Goal: Check status: Check status

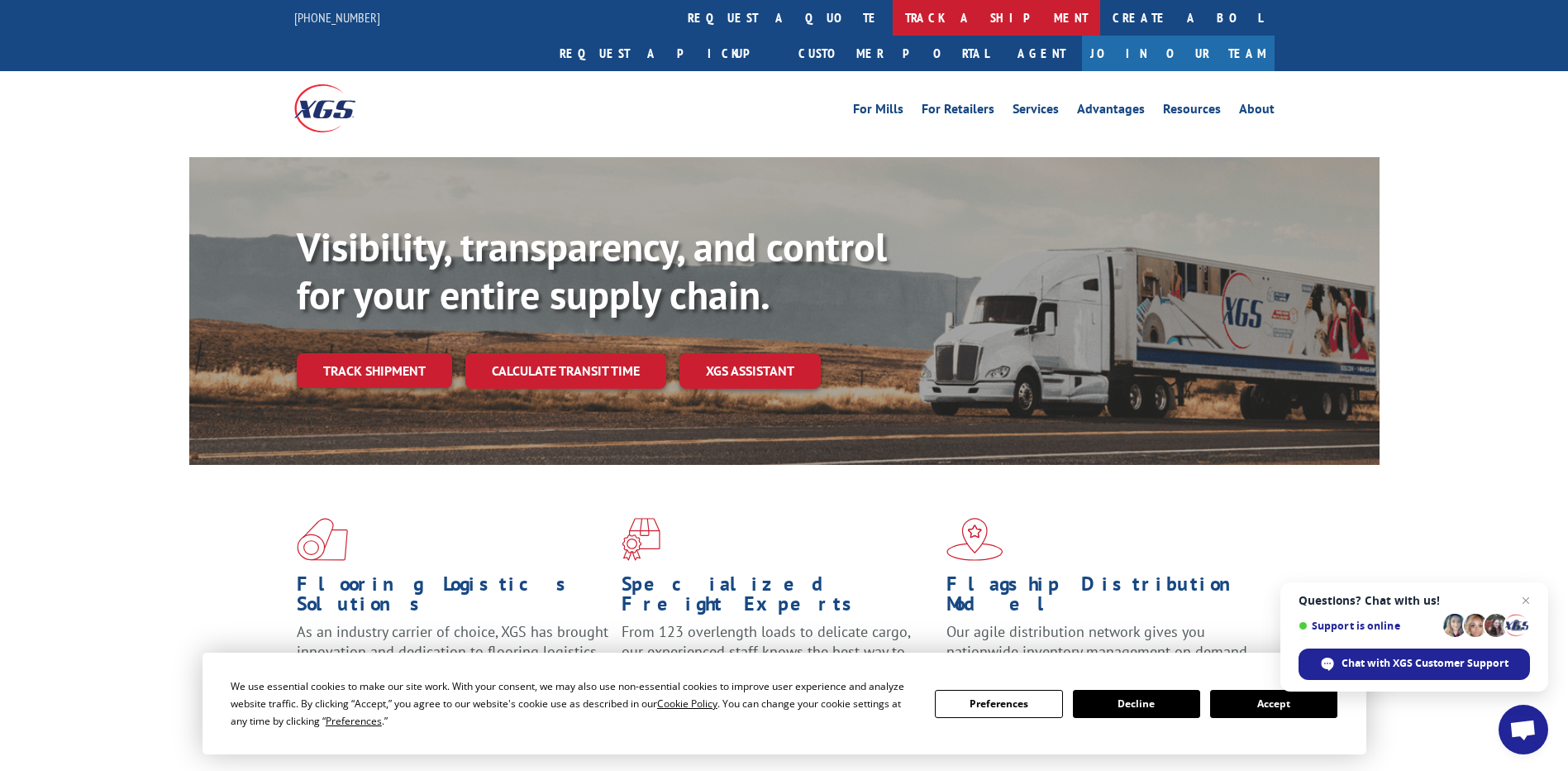
click at [892, 17] on link "track a shipment" at bounding box center [996, 17] width 207 height 35
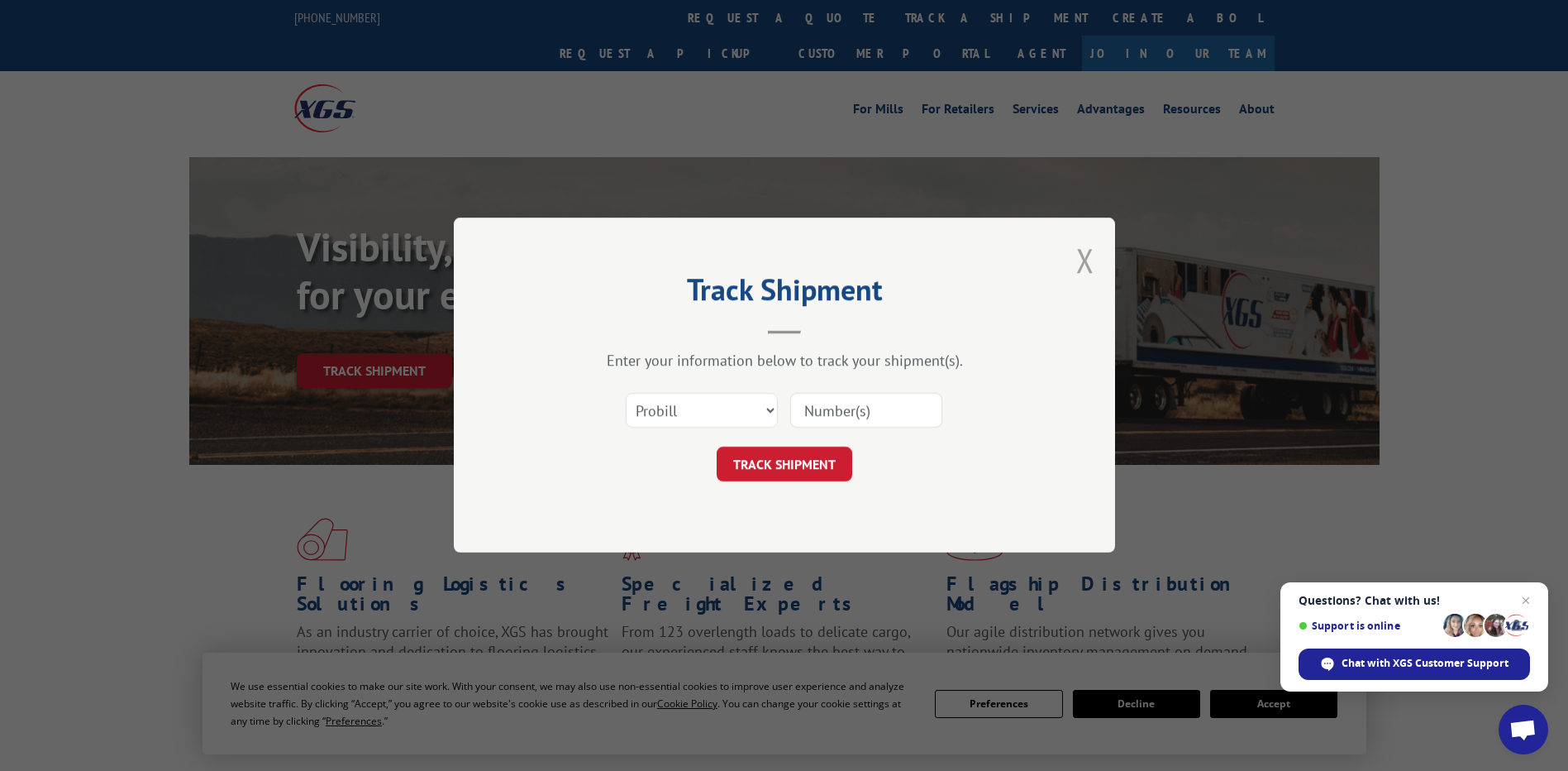
click at [1087, 266] on button "Close modal" at bounding box center [1085, 260] width 18 height 44
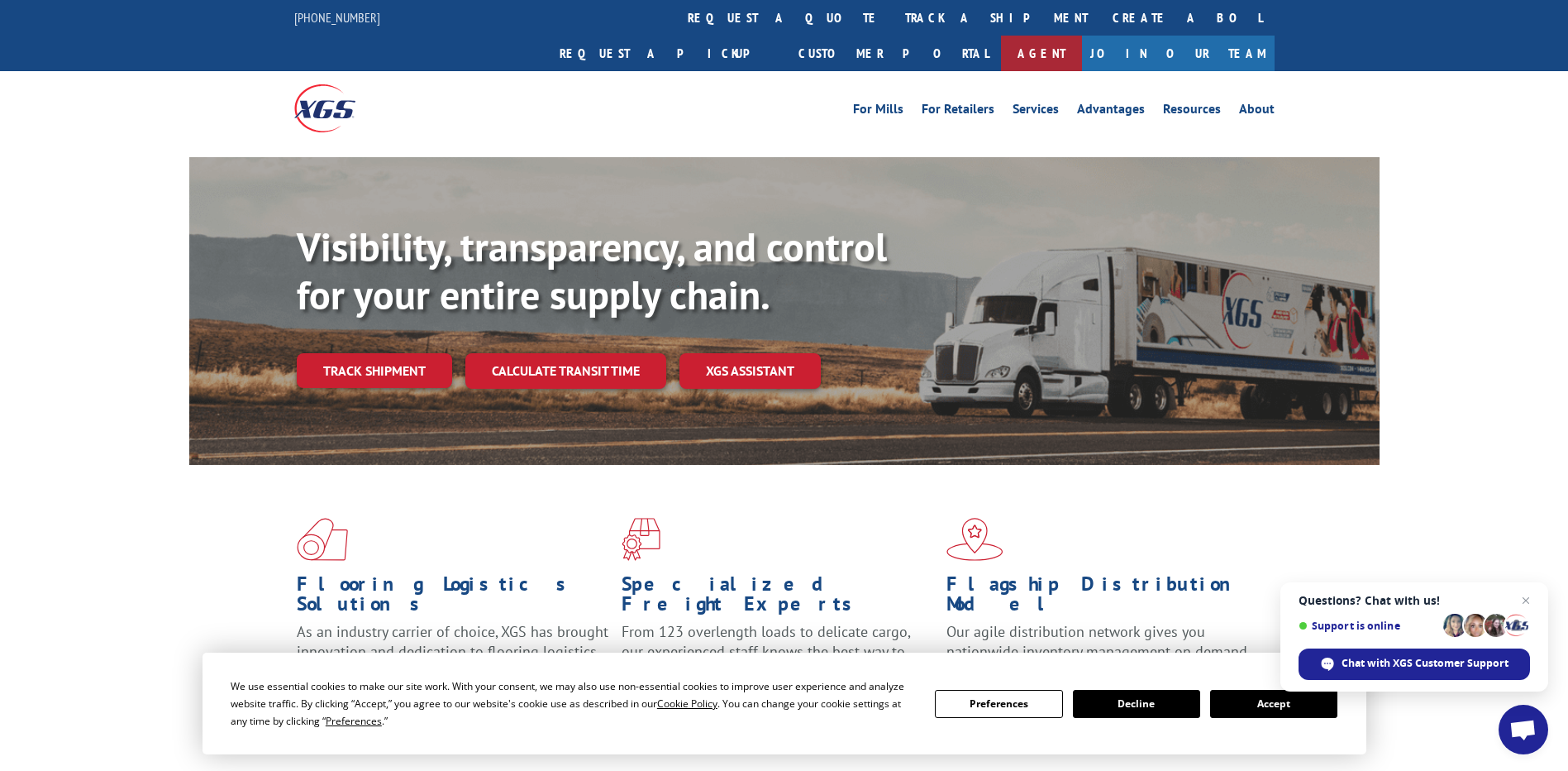
click at [1082, 35] on link "Agent" at bounding box center [1041, 52] width 81 height 35
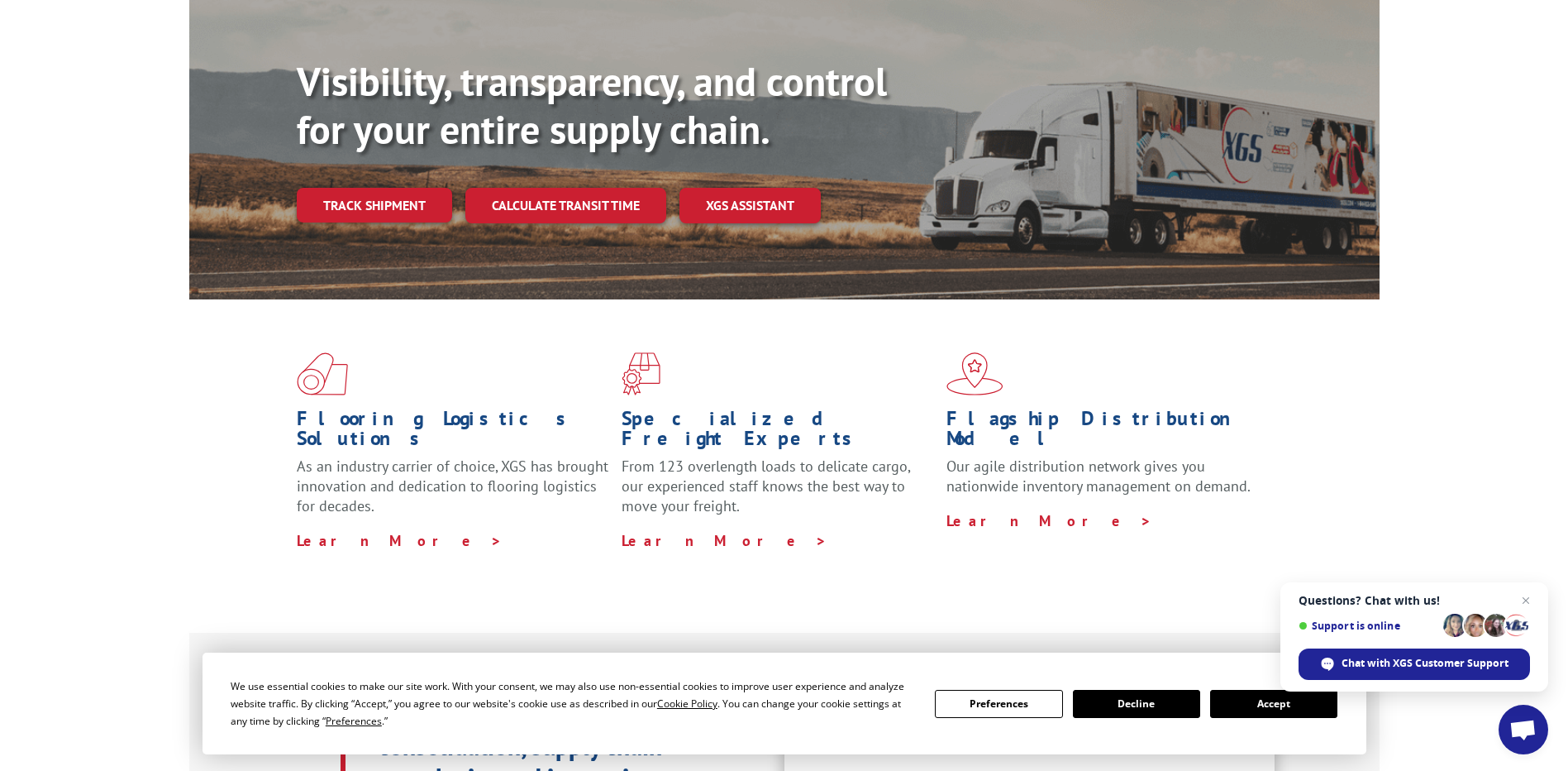
click at [1235, 699] on button "Accept" at bounding box center [1274, 704] width 127 height 29
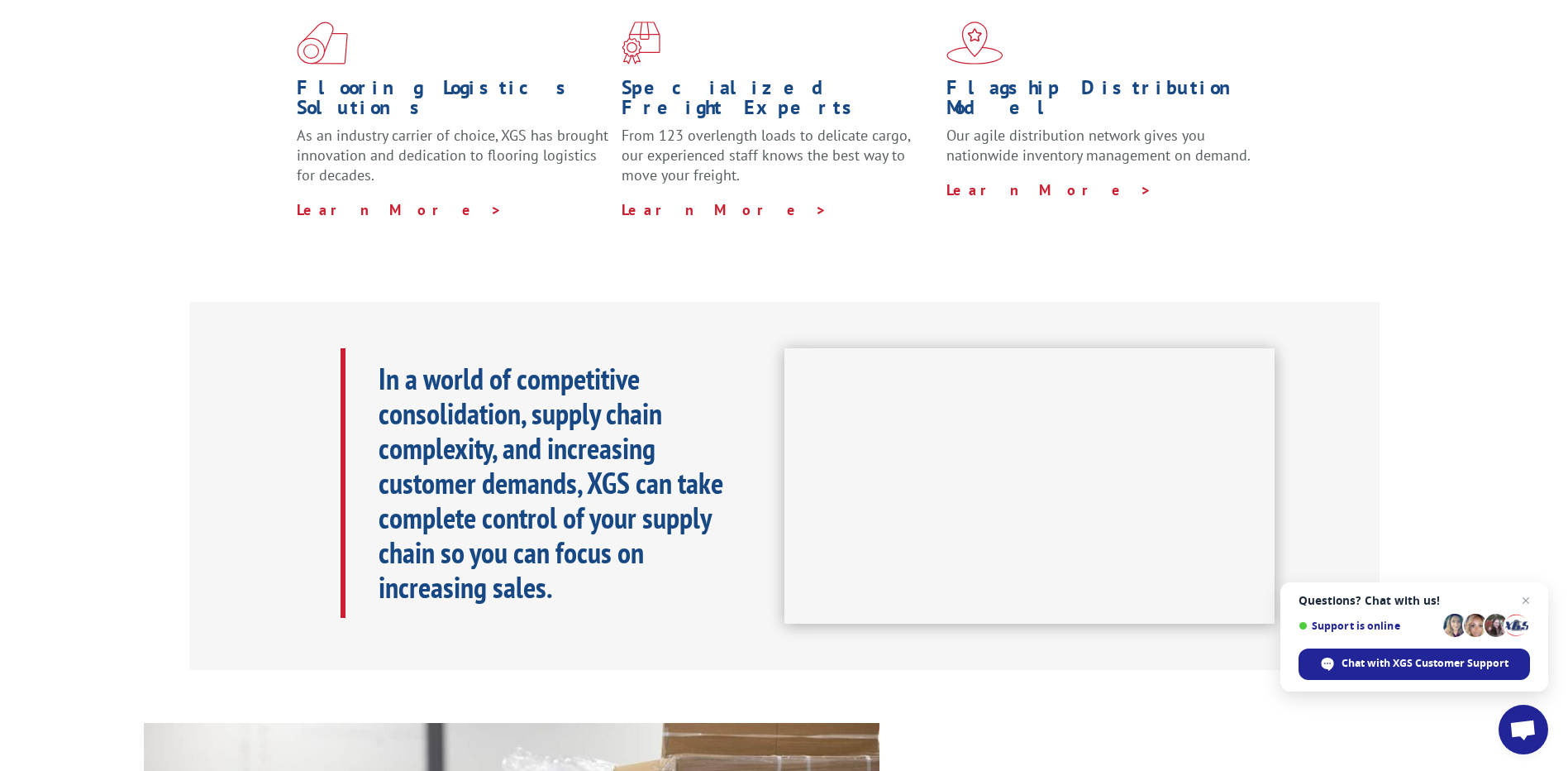
scroll to position [0, 0]
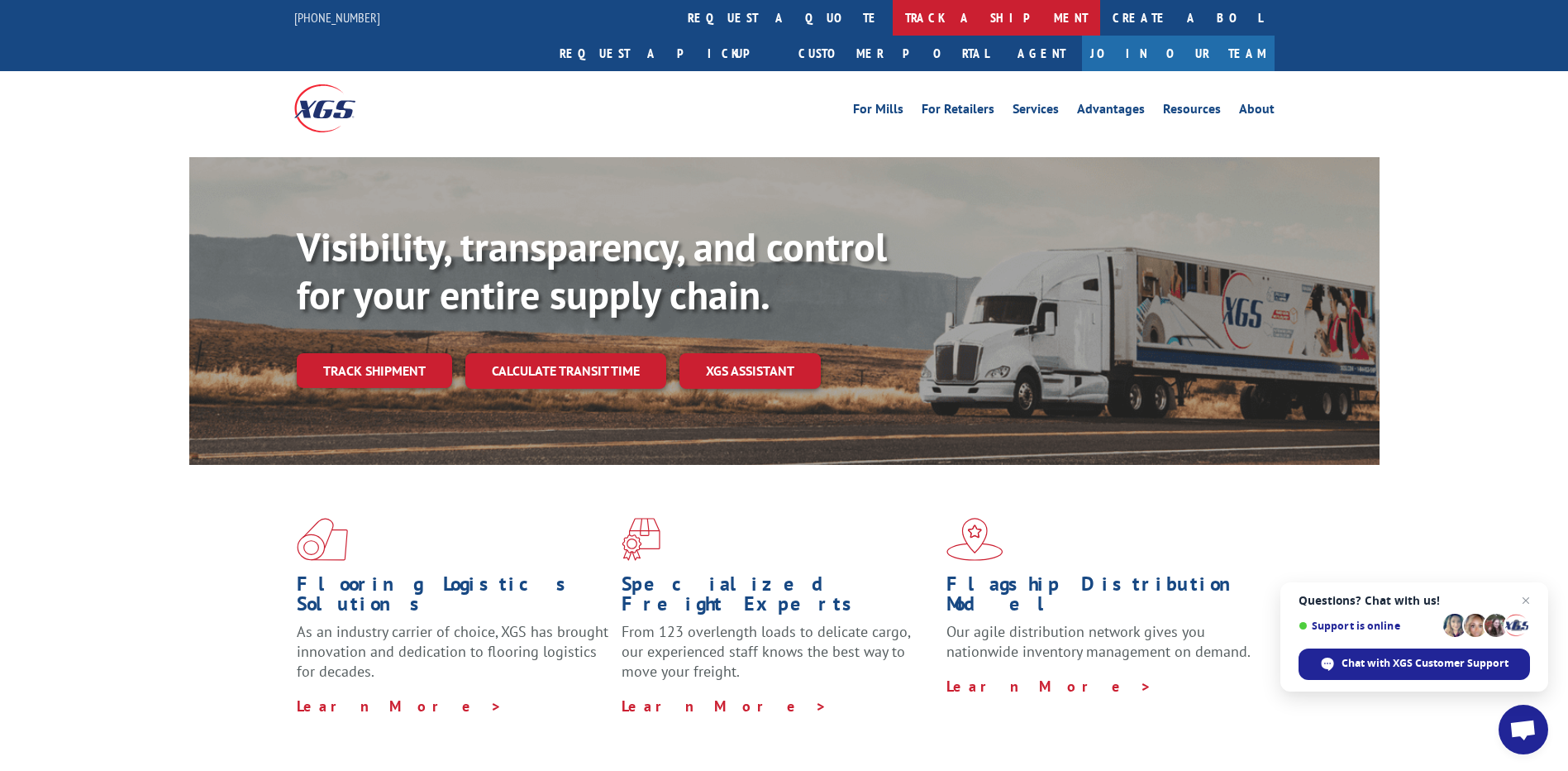
click at [892, 23] on link "track a shipment" at bounding box center [996, 17] width 207 height 35
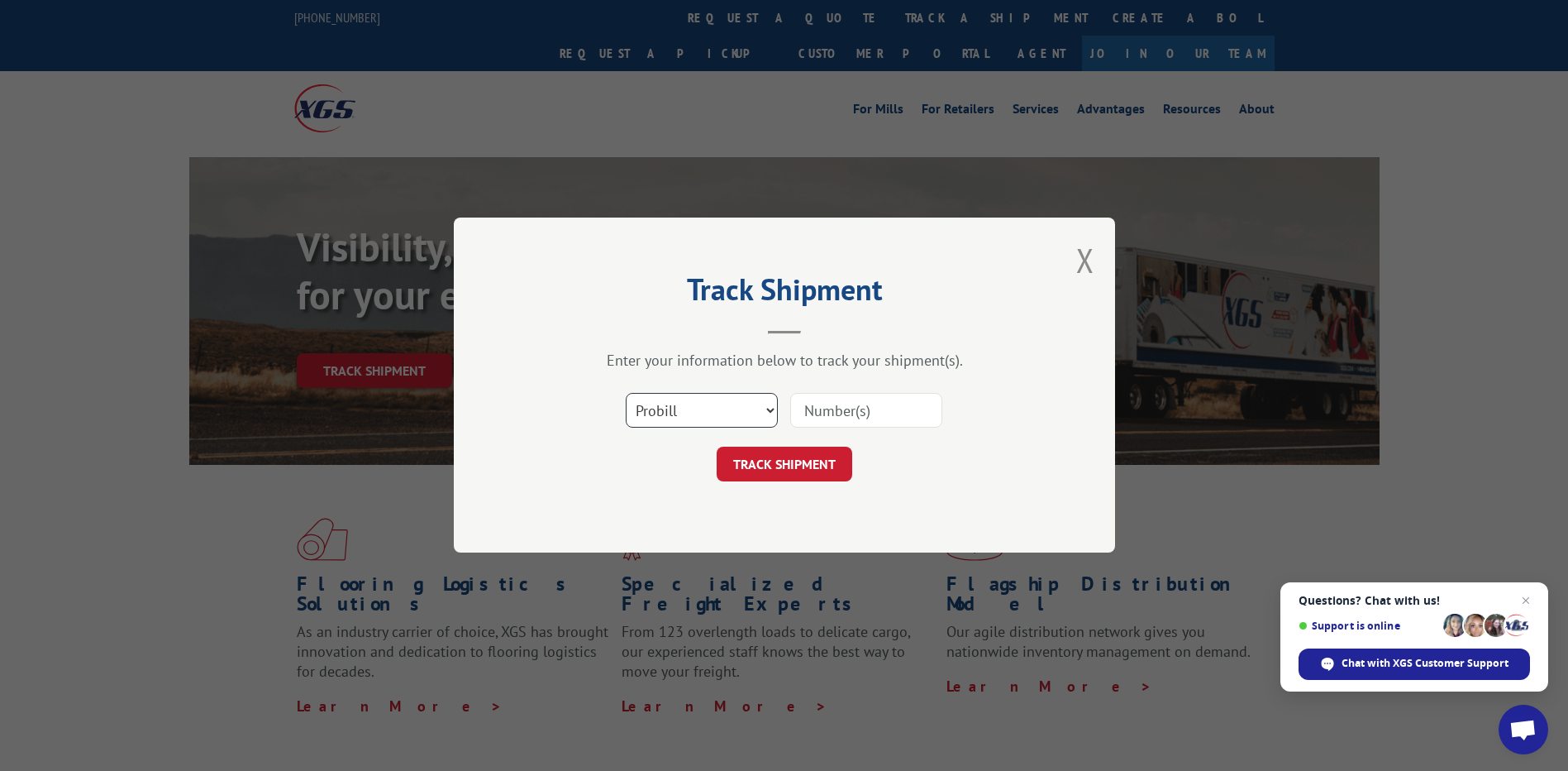
click at [775, 408] on select "Select category... Probill BOL PO" at bounding box center [702, 411] width 152 height 34
click at [1010, 394] on div "Select category... Probill BOL PO" at bounding box center [784, 410] width 496 height 54
click at [786, 468] on button "TRACK SHIPMENT" at bounding box center [784, 465] width 135 height 34
paste input "17501695"
type input "17501695"
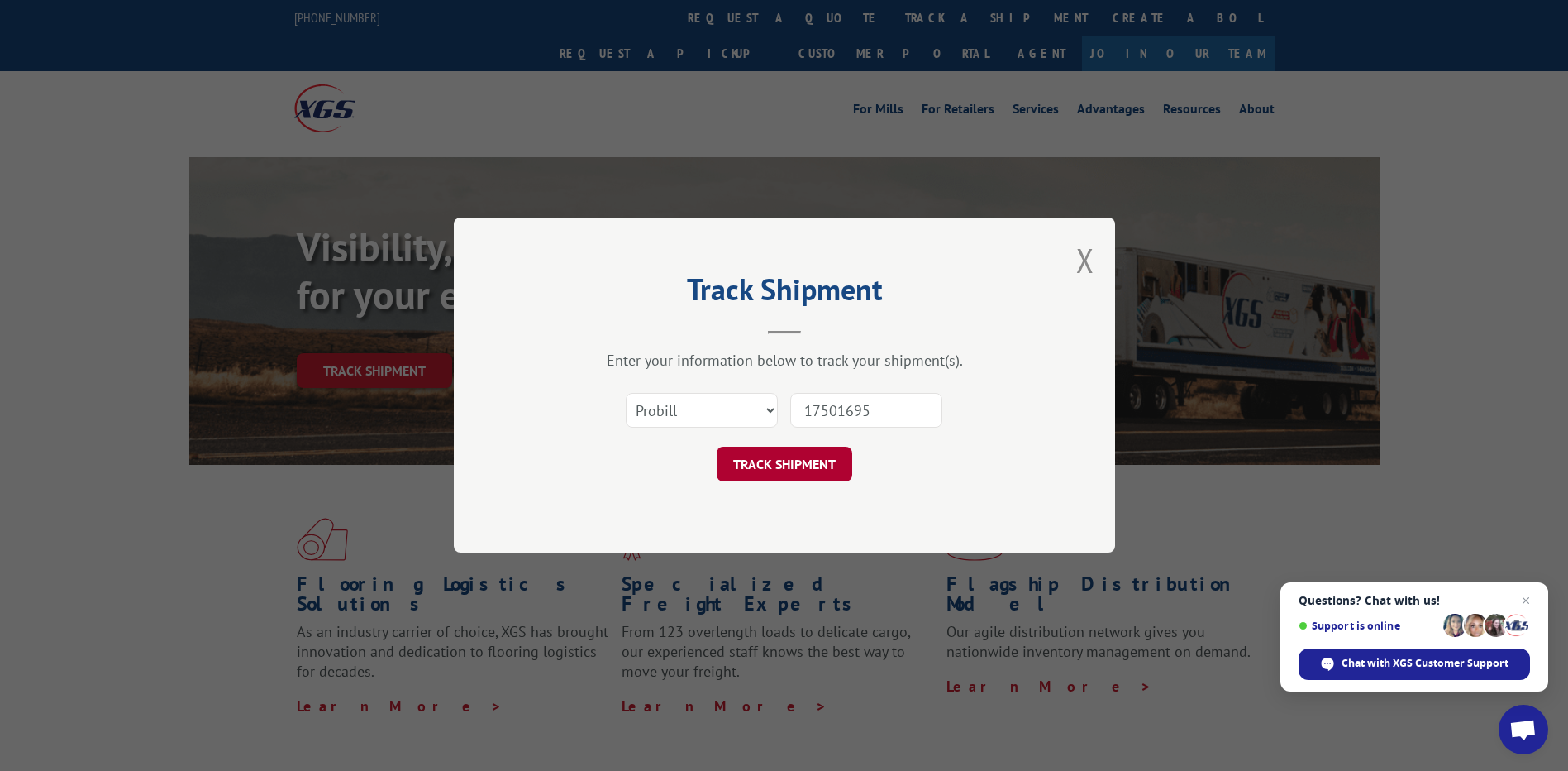
click at [791, 459] on button "TRACK SHIPMENT" at bounding box center [784, 465] width 135 height 34
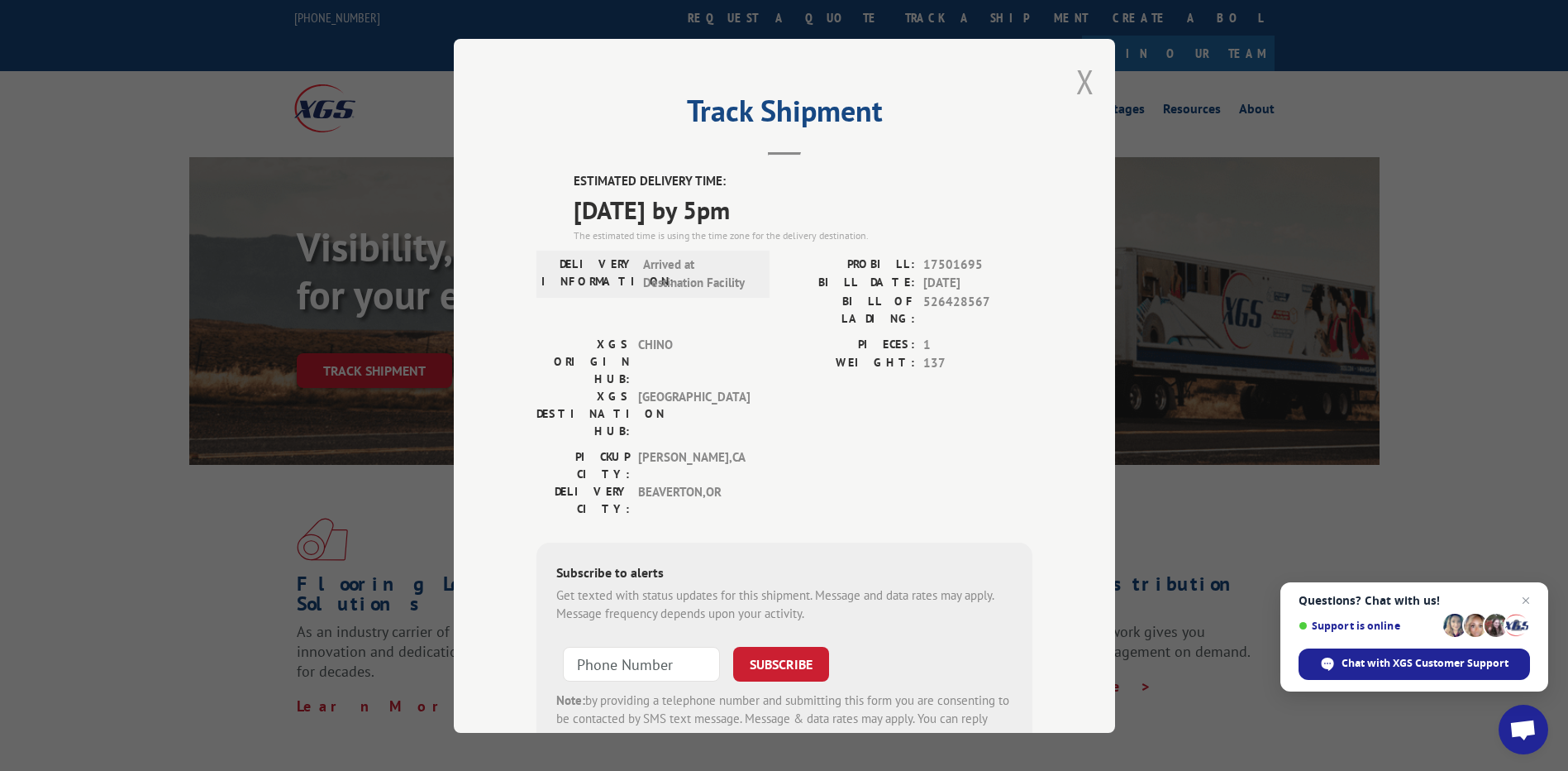
click at [1082, 85] on button "Close modal" at bounding box center [1085, 82] width 18 height 44
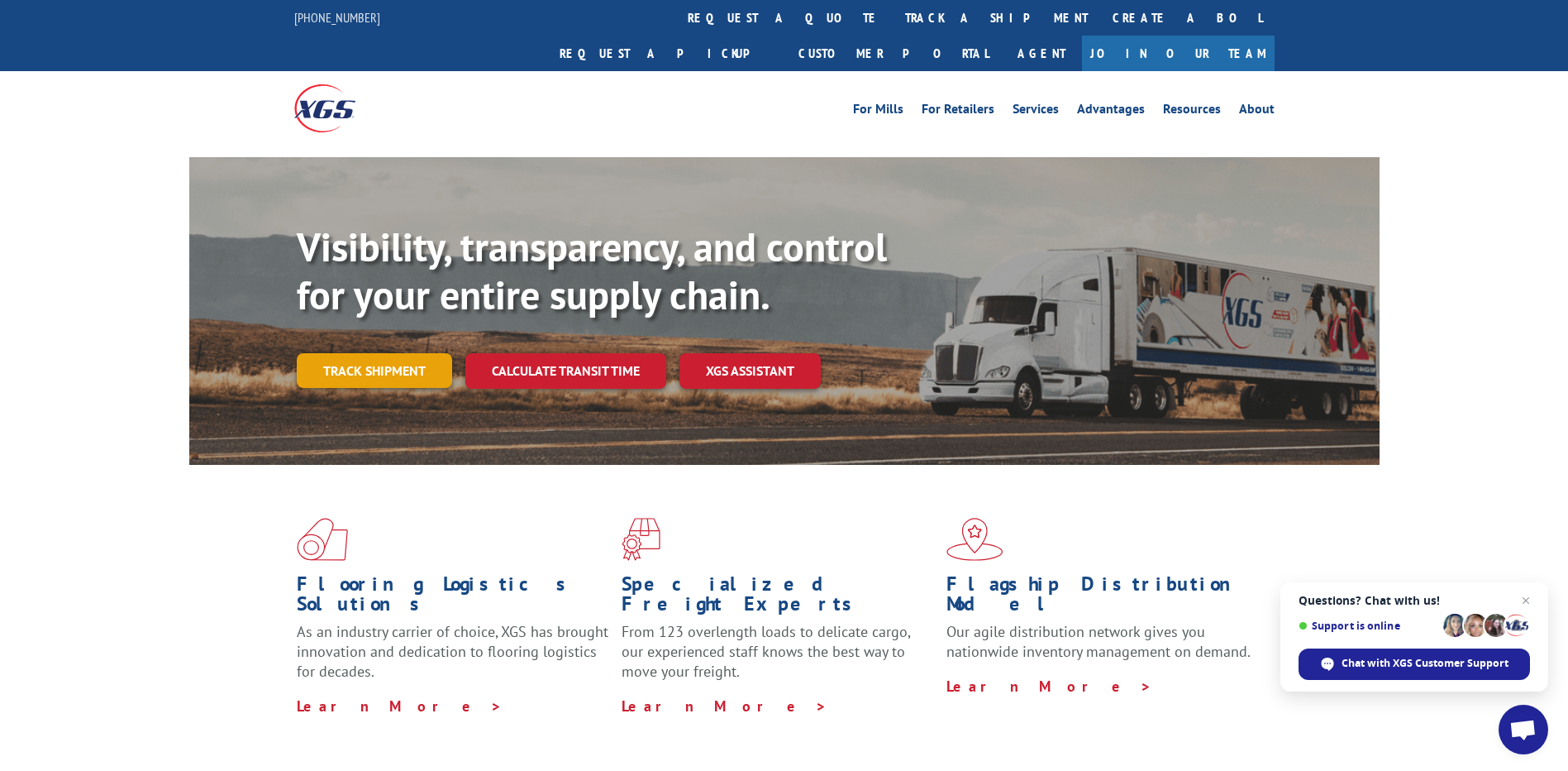
click at [376, 353] on link "Track shipment" at bounding box center [374, 370] width 155 height 34
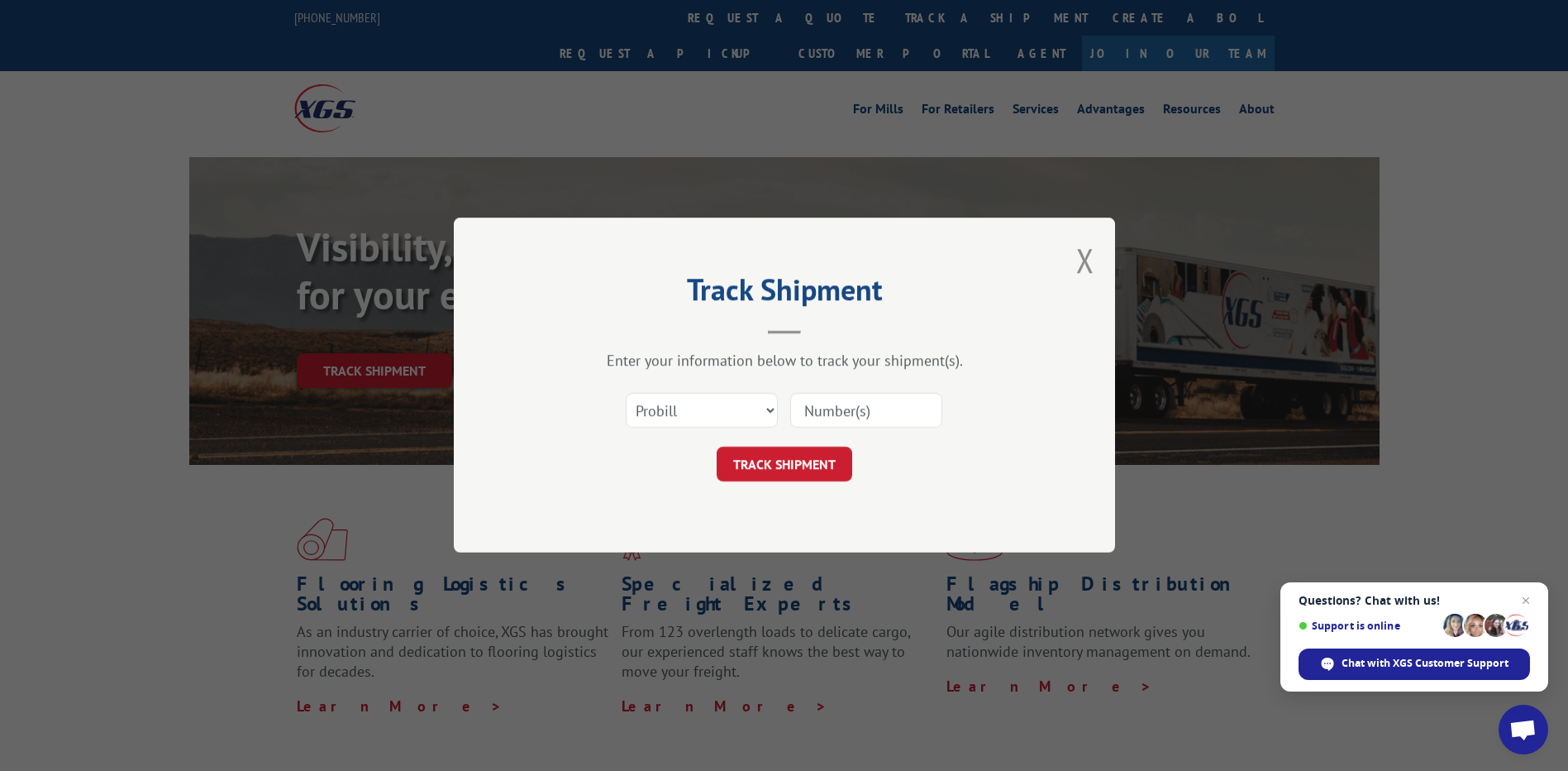
click at [855, 419] on input at bounding box center [867, 411] width 152 height 34
paste input "17501695"
type input "17501695"
click at [815, 463] on button "TRACK SHIPMENT" at bounding box center [784, 465] width 135 height 34
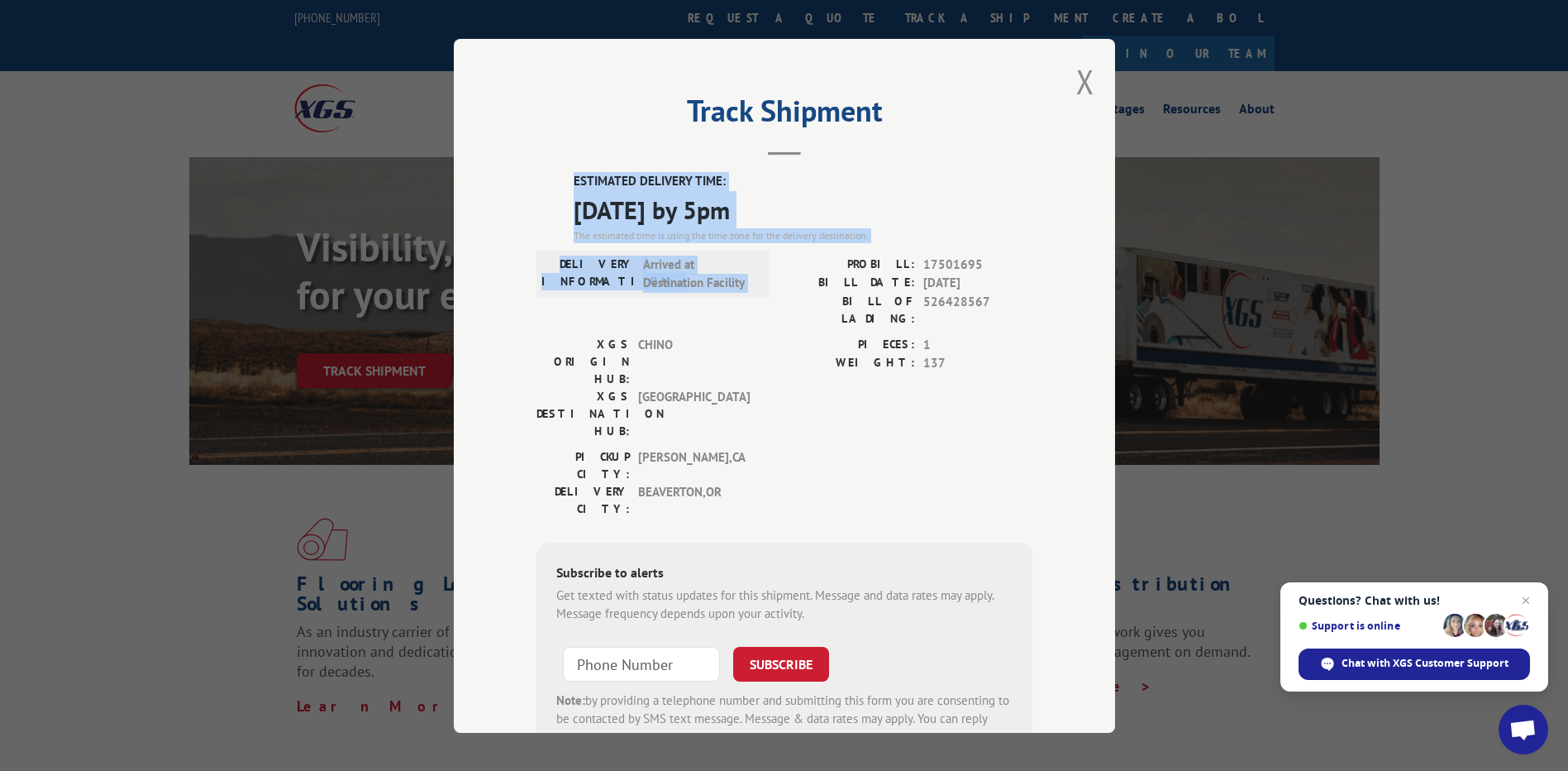
drag, startPoint x: 567, startPoint y: 167, endPoint x: 810, endPoint y: 246, distance: 255.5
click at [810, 246] on div "Track Shipment ESTIMATED DELIVERY TIME: [DATE] by 5pm The estimated time is usi…" at bounding box center [784, 386] width 661 height 694
copy div "ESTIMATED DELIVERY TIME: [DATE] by 5pm The estimated time is using the time zon…"
click at [1085, 82] on button "Close modal" at bounding box center [1085, 82] width 18 height 44
